Goal: Check status: Check status

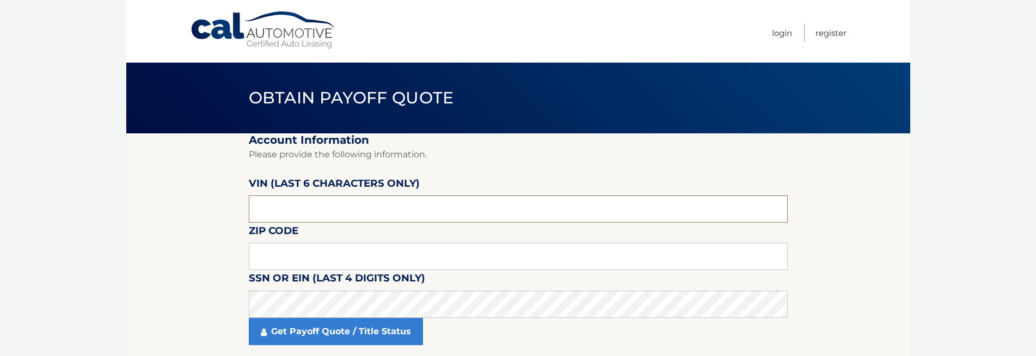
click at [284, 197] on input "text" at bounding box center [518, 208] width 539 height 27
paste input "PM0245"
type input "PM0245"
type input "19438"
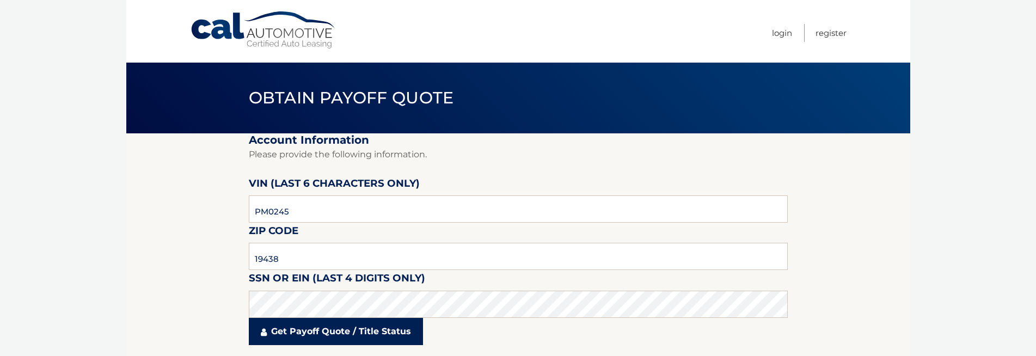
click at [309, 337] on link "Get Payoff Quote / Title Status" at bounding box center [336, 331] width 174 height 27
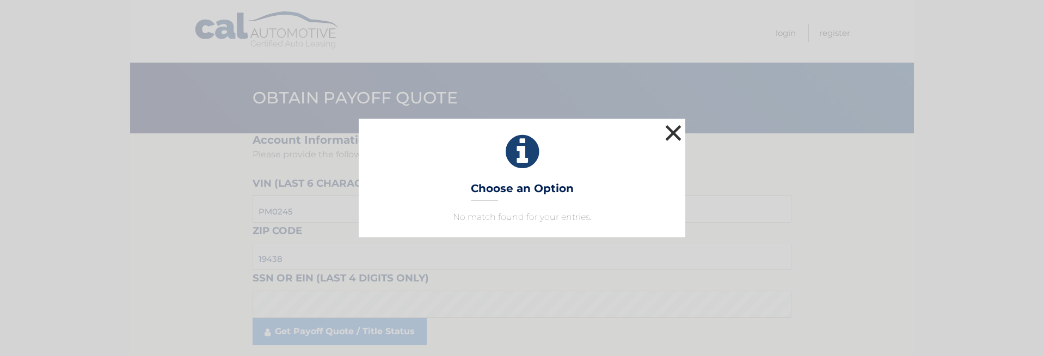
click at [674, 132] on button "×" at bounding box center [674, 133] width 22 height 22
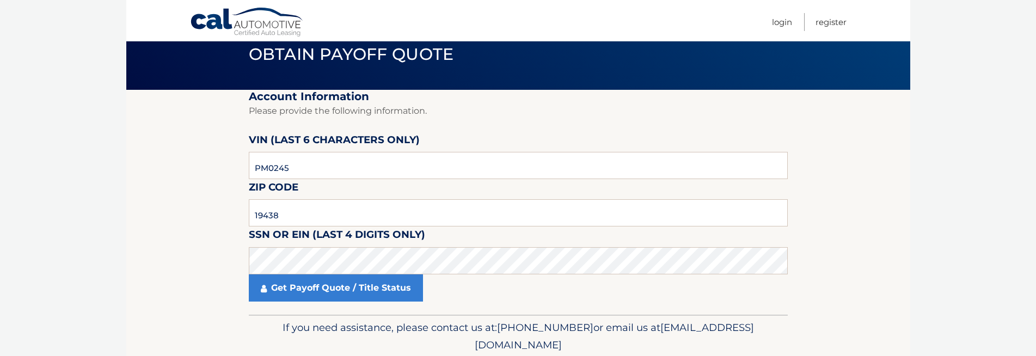
scroll to position [85, 0]
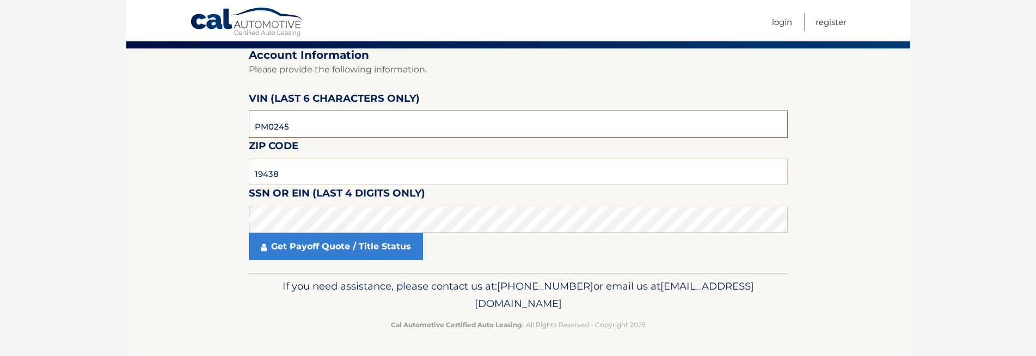
drag, startPoint x: 287, startPoint y: 125, endPoint x: 254, endPoint y: 130, distance: 33.5
click at [254, 130] on input "PM0245" at bounding box center [518, 124] width 539 height 27
type input "024594"
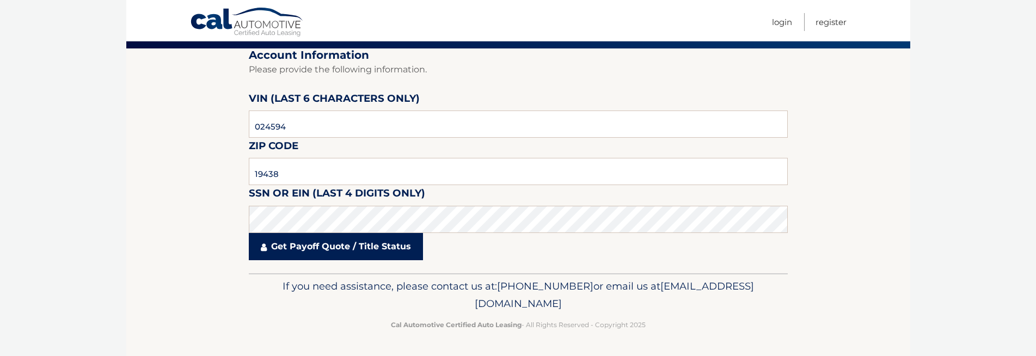
click at [326, 237] on link "Get Payoff Quote / Title Status" at bounding box center [336, 246] width 174 height 27
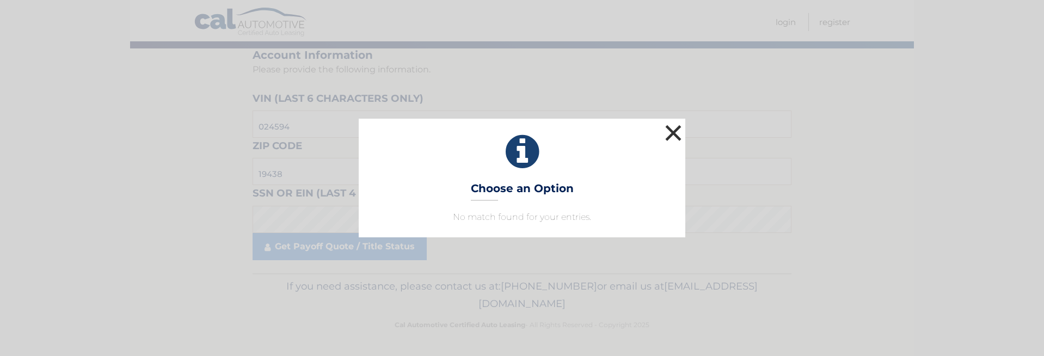
click at [677, 127] on button "×" at bounding box center [674, 133] width 22 height 22
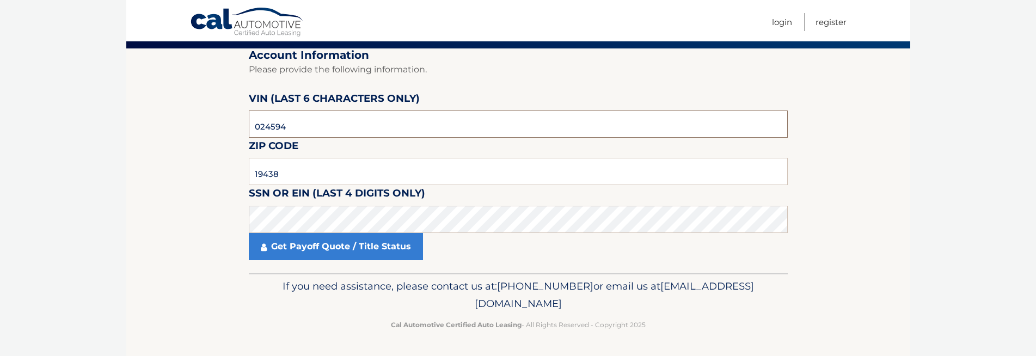
click at [318, 131] on input "024594" at bounding box center [518, 124] width 539 height 27
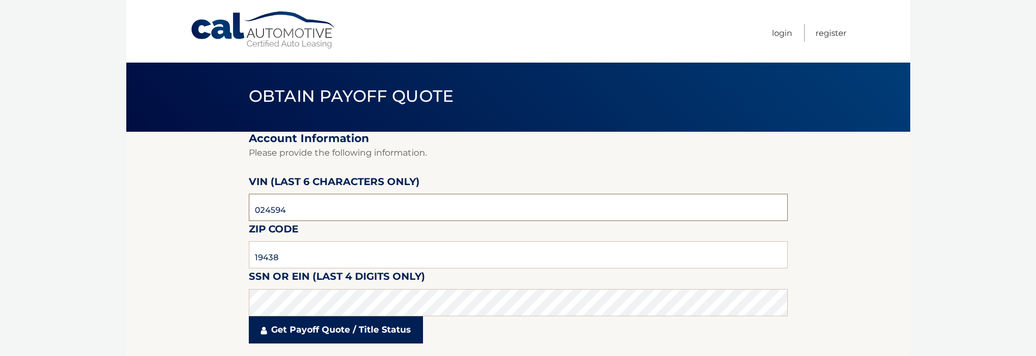
scroll to position [0, 0]
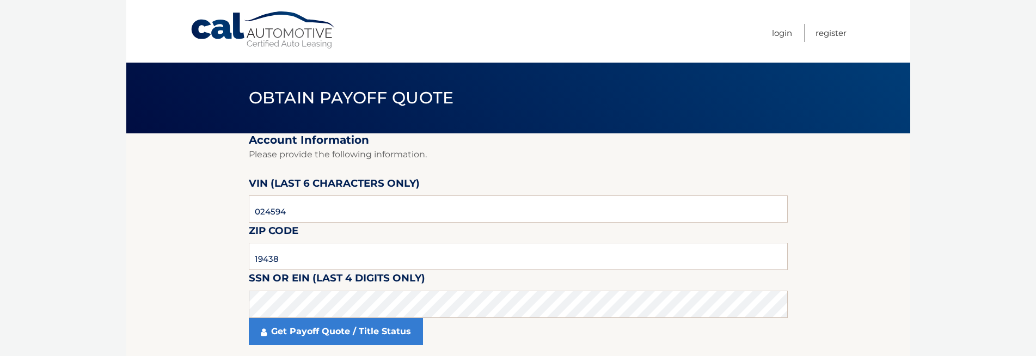
click at [295, 42] on link "Cal Automotive" at bounding box center [263, 30] width 147 height 39
click at [322, 215] on input "text" at bounding box center [518, 208] width 539 height 27
paste input "024594"
type input "024594"
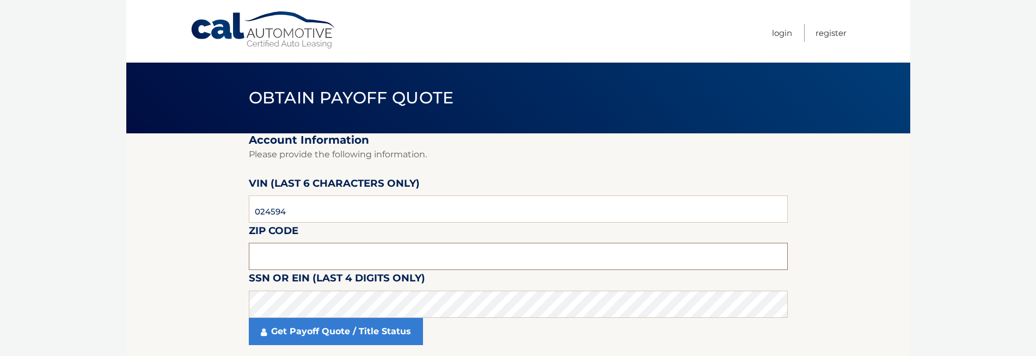
click at [292, 249] on input "text" at bounding box center [518, 256] width 539 height 27
type input "19438"
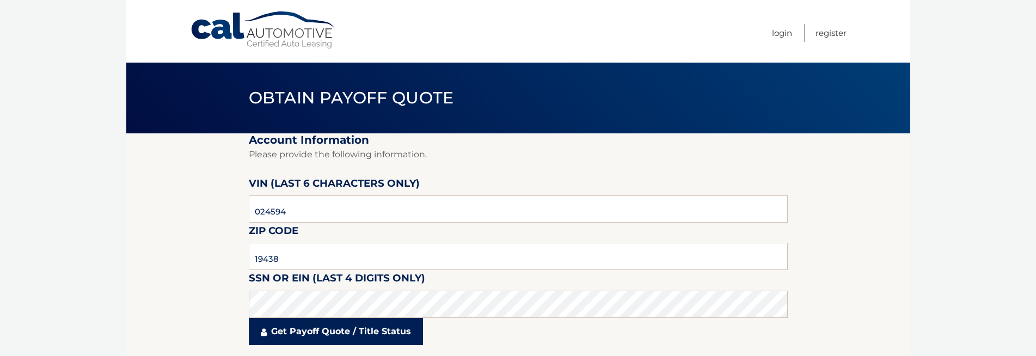
click at [323, 328] on link "Get Payoff Quote / Title Status" at bounding box center [336, 331] width 174 height 27
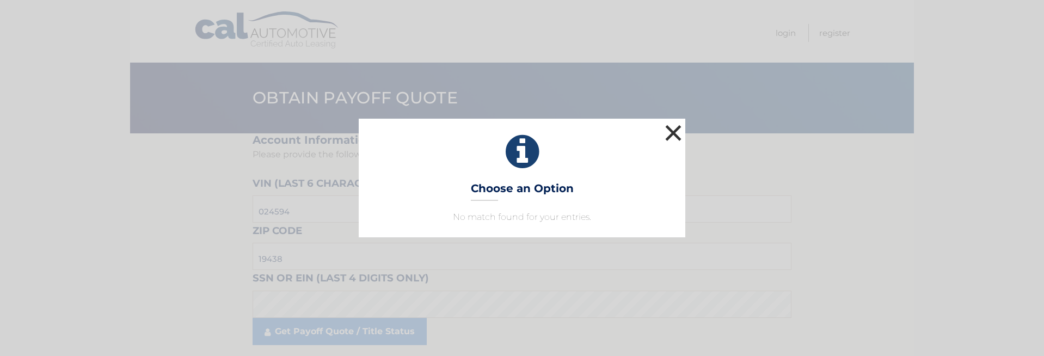
click at [678, 131] on button "×" at bounding box center [674, 133] width 22 height 22
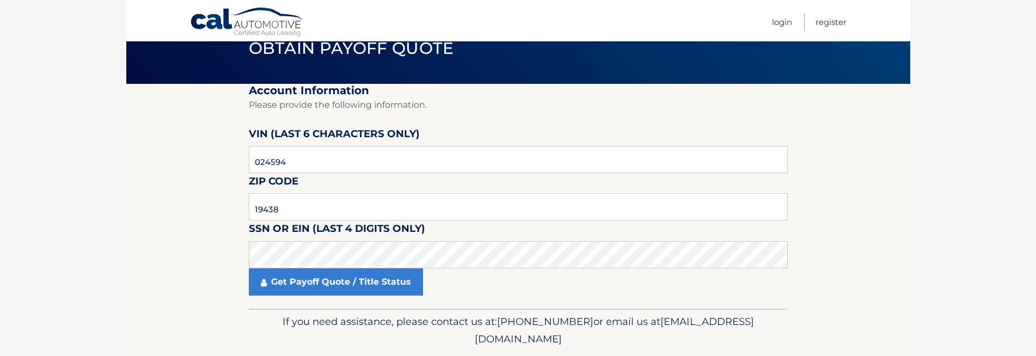
scroll to position [85, 0]
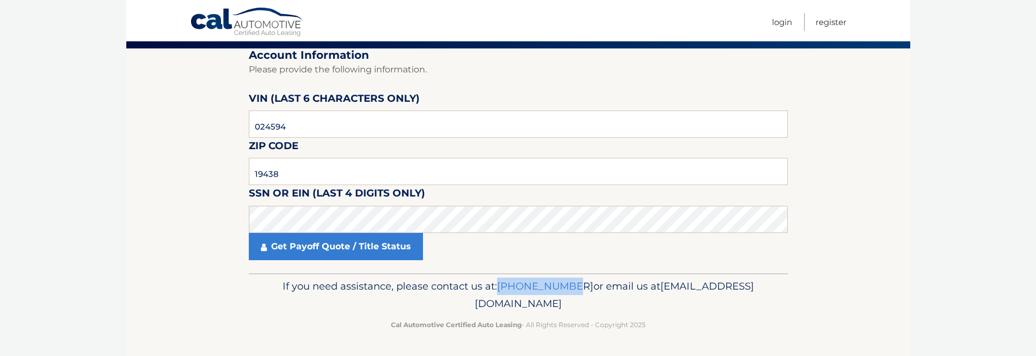
drag, startPoint x: 554, startPoint y: 288, endPoint x: 626, endPoint y: 285, distance: 71.9
click at [626, 285] on p "If you need assistance, please contact us at: 609-807-3200 or email us at Custo…" at bounding box center [518, 295] width 525 height 35
copy p "609-807-3200"
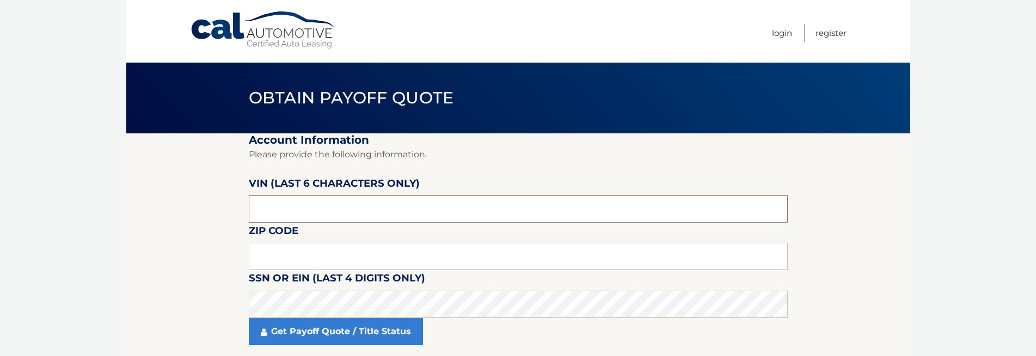
click at [420, 218] on input "text" at bounding box center [518, 208] width 539 height 27
paste input "184821"
type input "184821"
click at [302, 255] on input "text" at bounding box center [518, 256] width 539 height 27
type input "19438"
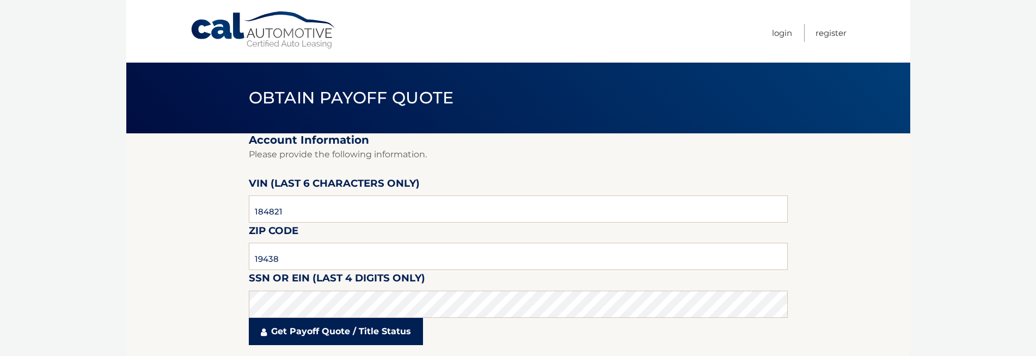
click at [319, 326] on link "Get Payoff Quote / Title Status" at bounding box center [336, 331] width 174 height 27
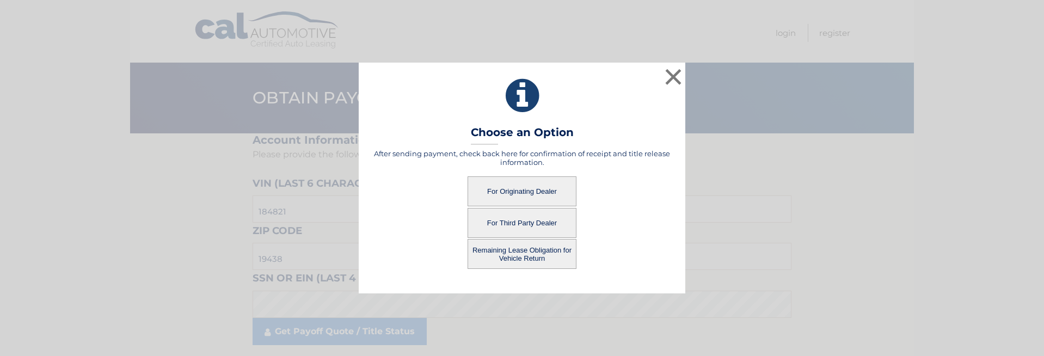
click at [527, 225] on button "For Third Party Dealer" at bounding box center [522, 223] width 109 height 30
click at [535, 223] on button "For Third Party Dealer" at bounding box center [522, 223] width 109 height 30
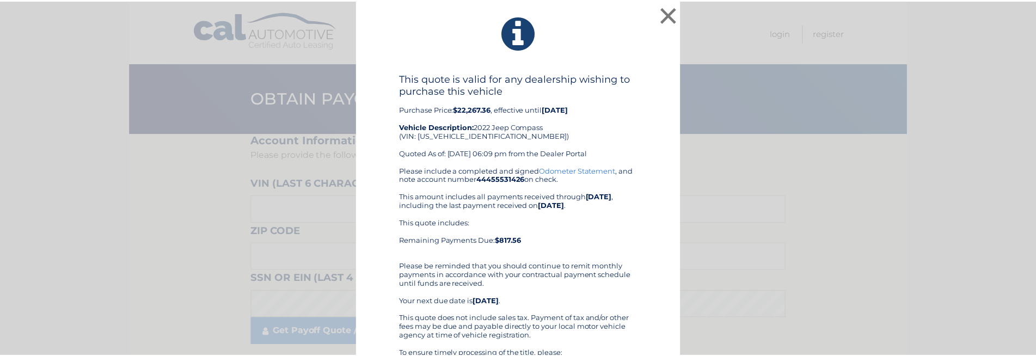
scroll to position [155, 0]
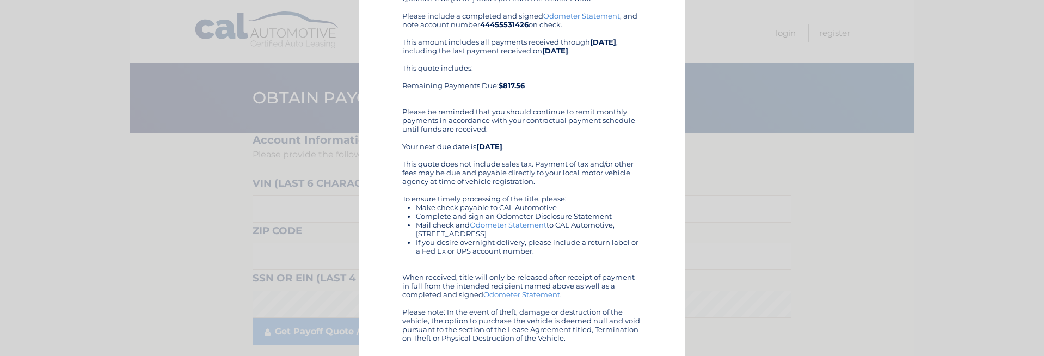
drag, startPoint x: 1003, startPoint y: 235, endPoint x: 910, endPoint y: 193, distance: 101.9
click at [1007, 235] on div "× This quote is valid for any dealership wishing to purchase this vehicle Purch…" at bounding box center [521, 100] width 1035 height 511
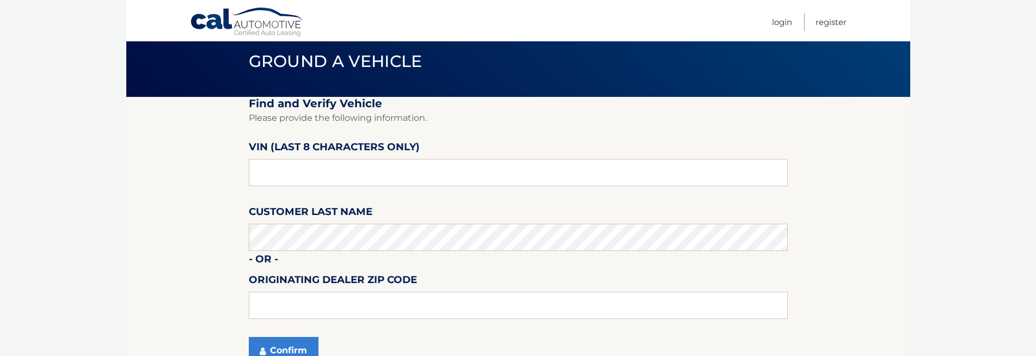
scroll to position [32, 0]
